Goal: Task Accomplishment & Management: Manage account settings

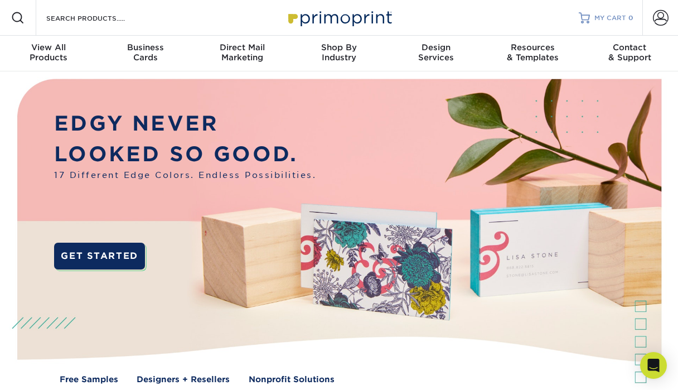
click at [612, 16] on span "MY CART" at bounding box center [610, 17] width 32 height 9
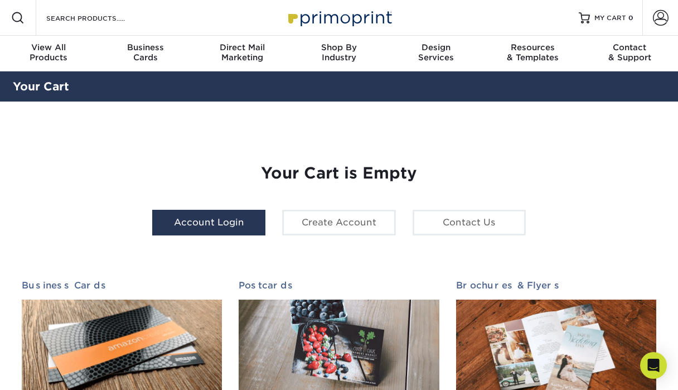
click at [230, 221] on link "Account Login" at bounding box center [208, 223] width 113 height 26
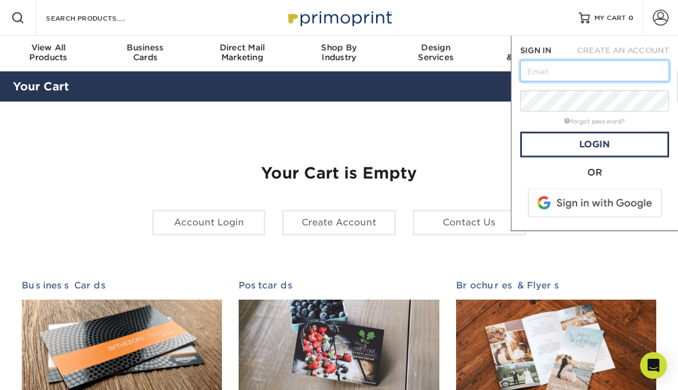
type input "anatoliarugs@gmail.com"
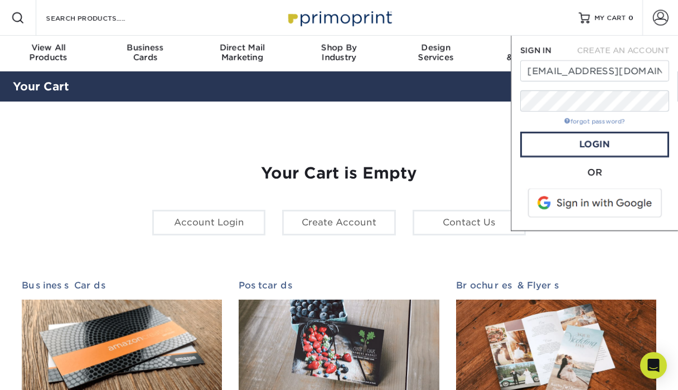
click at [598, 121] on link "forgot password?" at bounding box center [594, 121] width 61 height 7
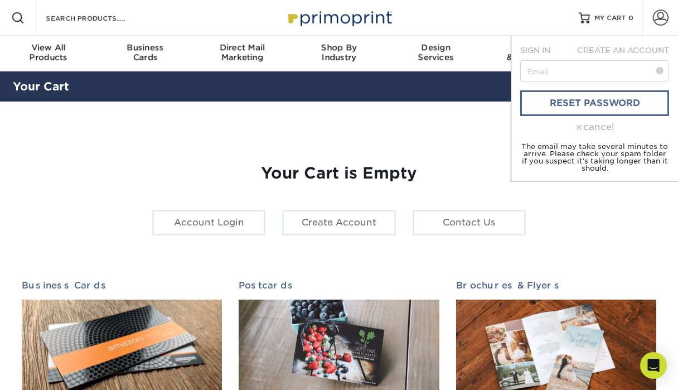
click at [593, 101] on link "reset password" at bounding box center [594, 103] width 149 height 26
click at [571, 104] on link "reset password" at bounding box center [594, 103] width 149 height 26
